Goal: Information Seeking & Learning: Learn about a topic

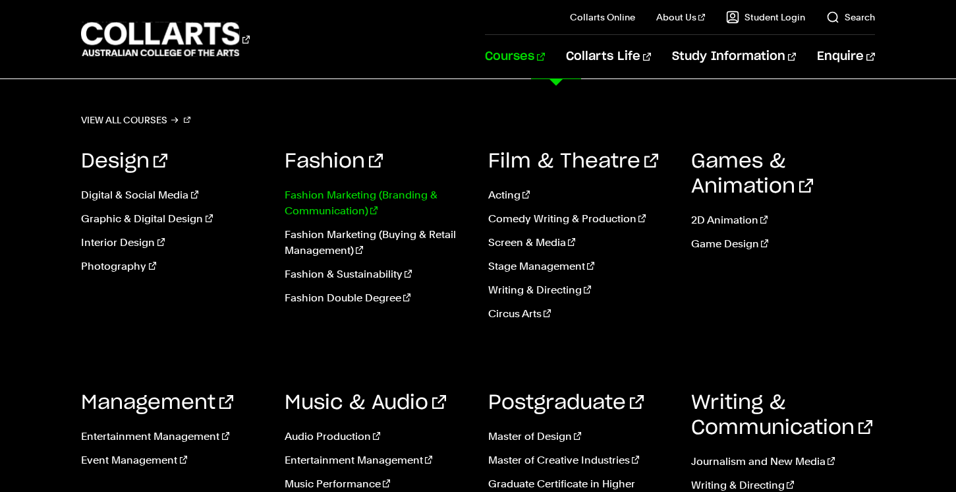
scroll to position [12, 0]
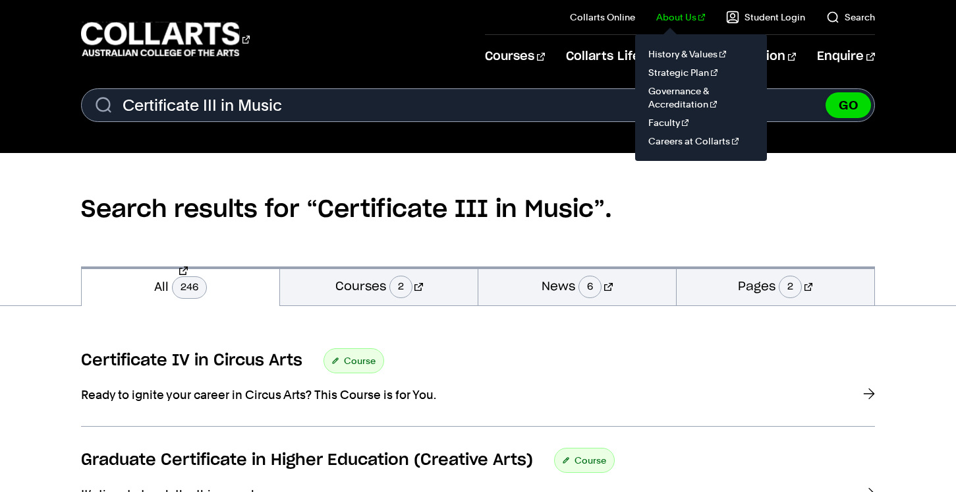
click at [688, 17] on link "About Us" at bounding box center [681, 17] width 49 height 13
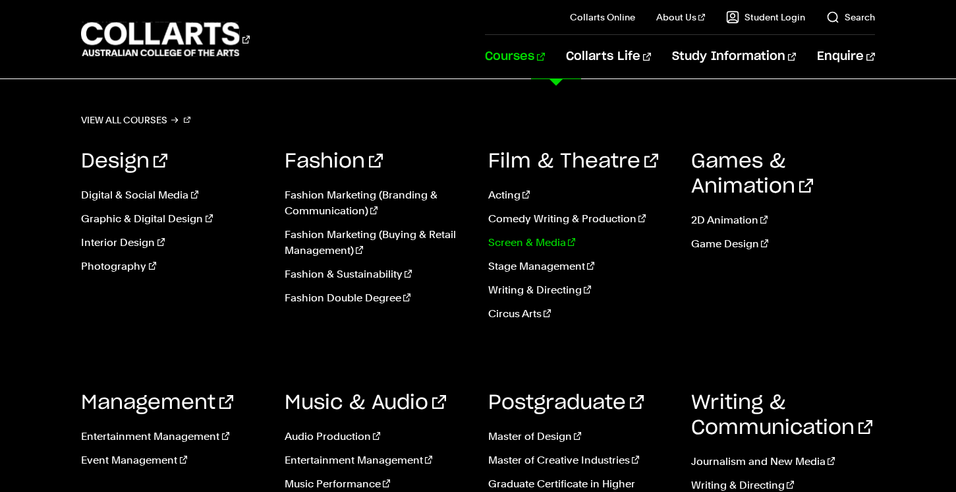
scroll to position [84, 0]
click at [307, 405] on link "Music & Audio" at bounding box center [365, 403] width 161 height 20
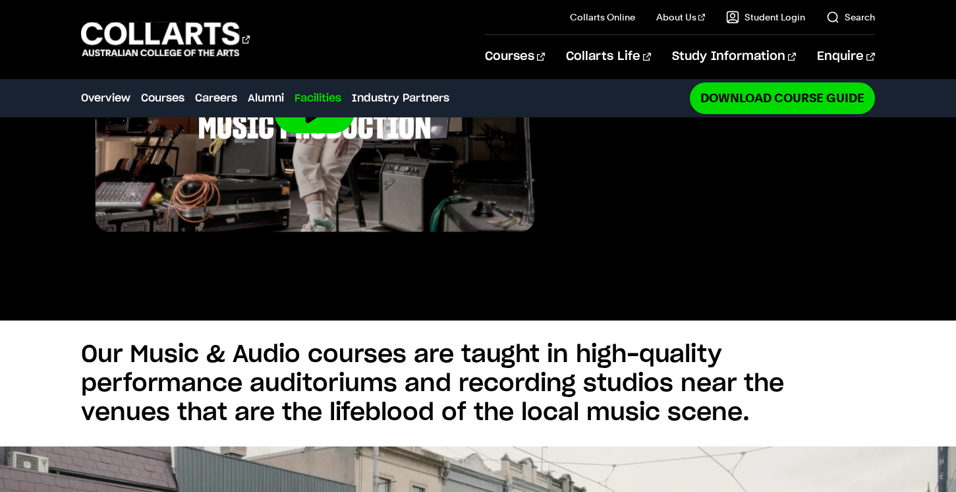
scroll to position [2393, 0]
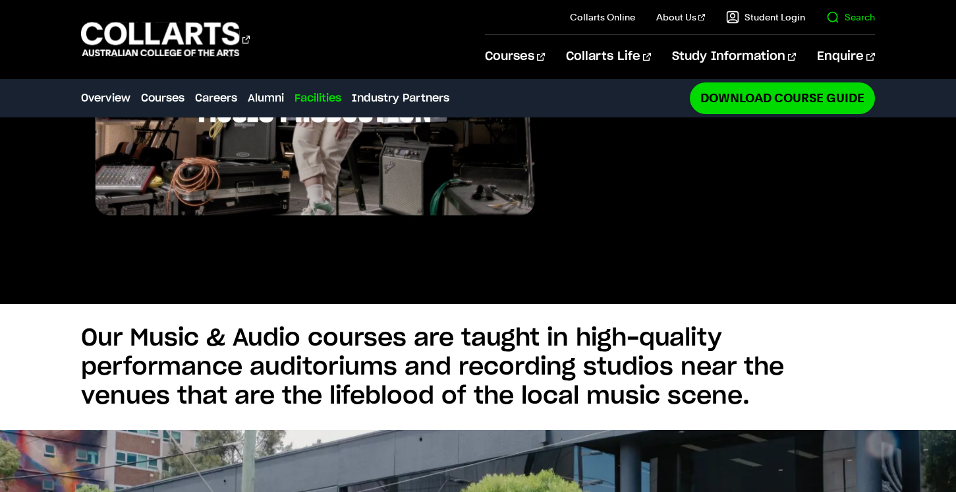
click at [847, 15] on link "Search" at bounding box center [851, 17] width 49 height 13
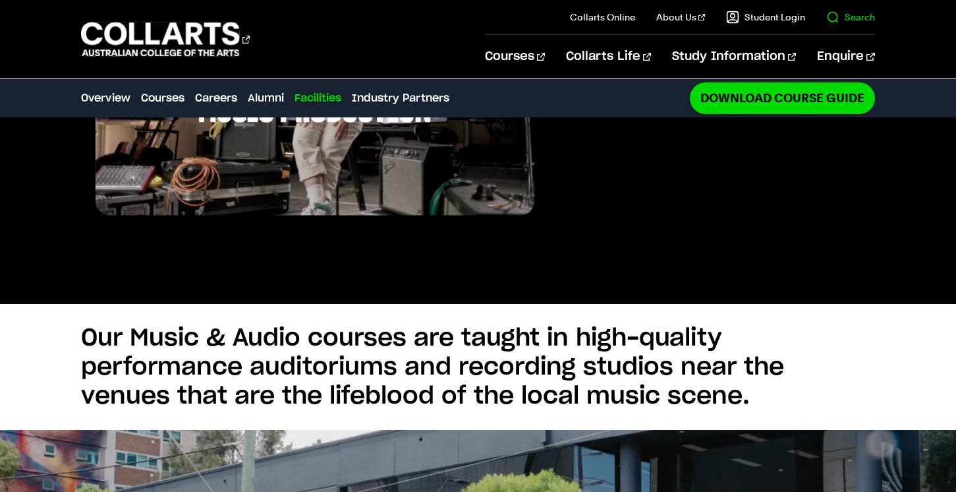
scroll to position [0, 0]
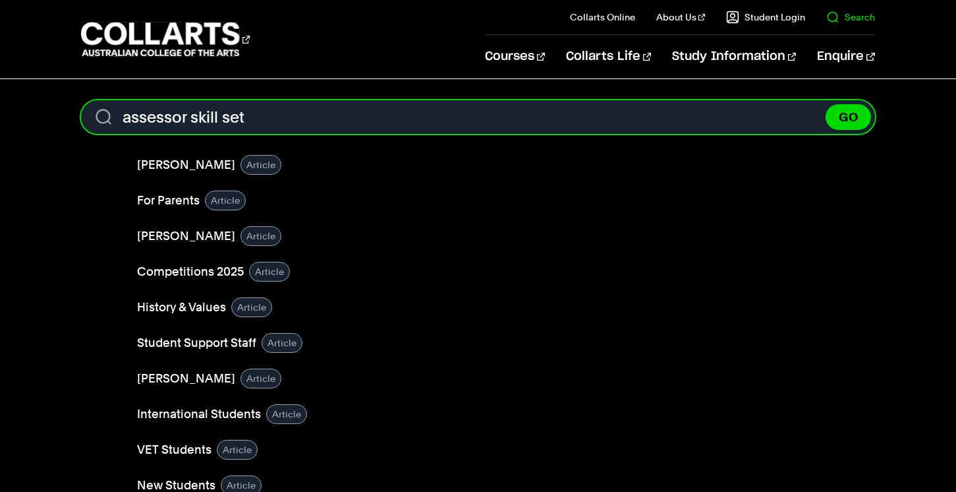
type input "assessor skill set"
click at [826, 104] on button "GO" at bounding box center [848, 117] width 45 height 26
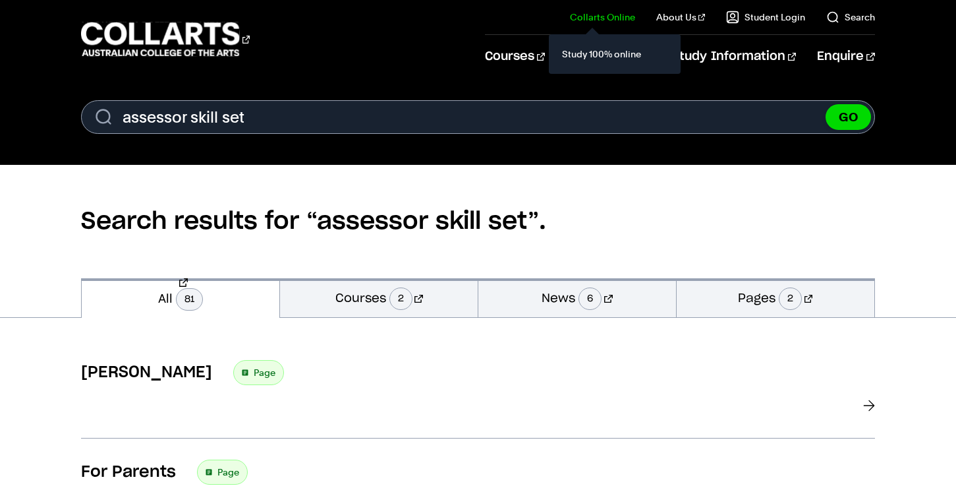
click at [583, 18] on link "Collarts Online" at bounding box center [602, 17] width 65 height 13
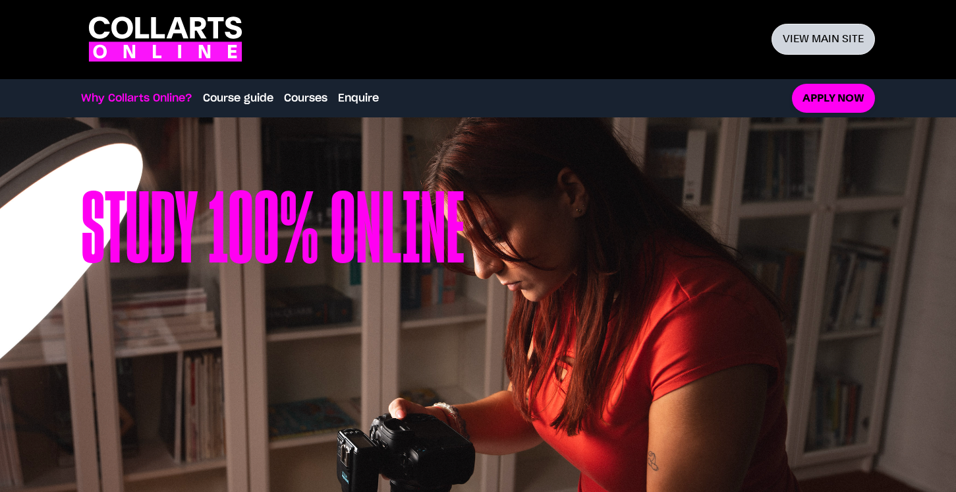
click at [852, 40] on link "View main site" at bounding box center [823, 39] width 103 height 31
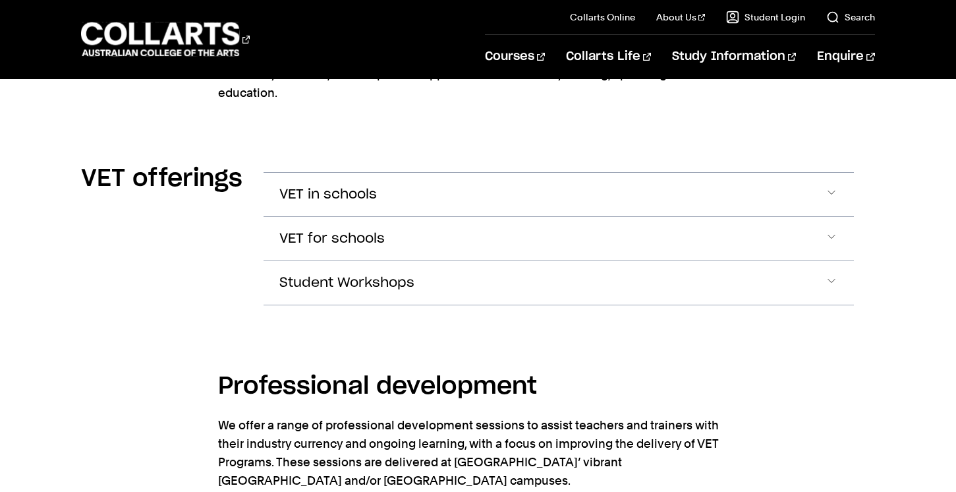
scroll to position [1223, 0]
